Goal: Task Accomplishment & Management: Manage account settings

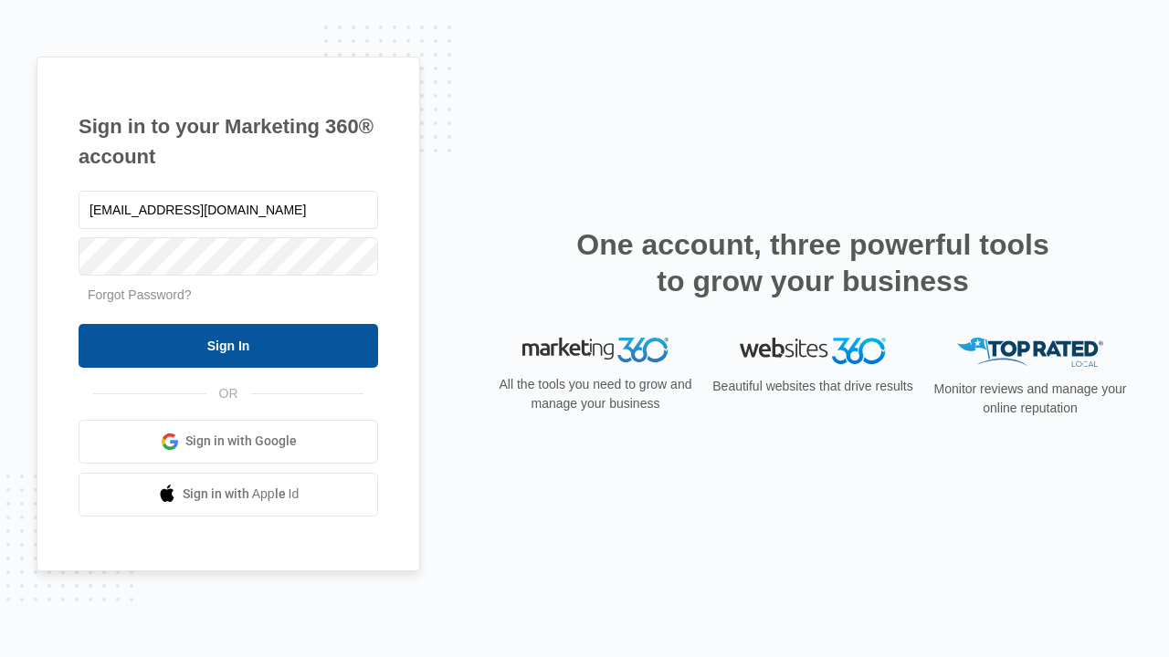
click at [228, 345] on input "Sign In" at bounding box center [228, 346] width 299 height 44
